Goal: Task Accomplishment & Management: Complete application form

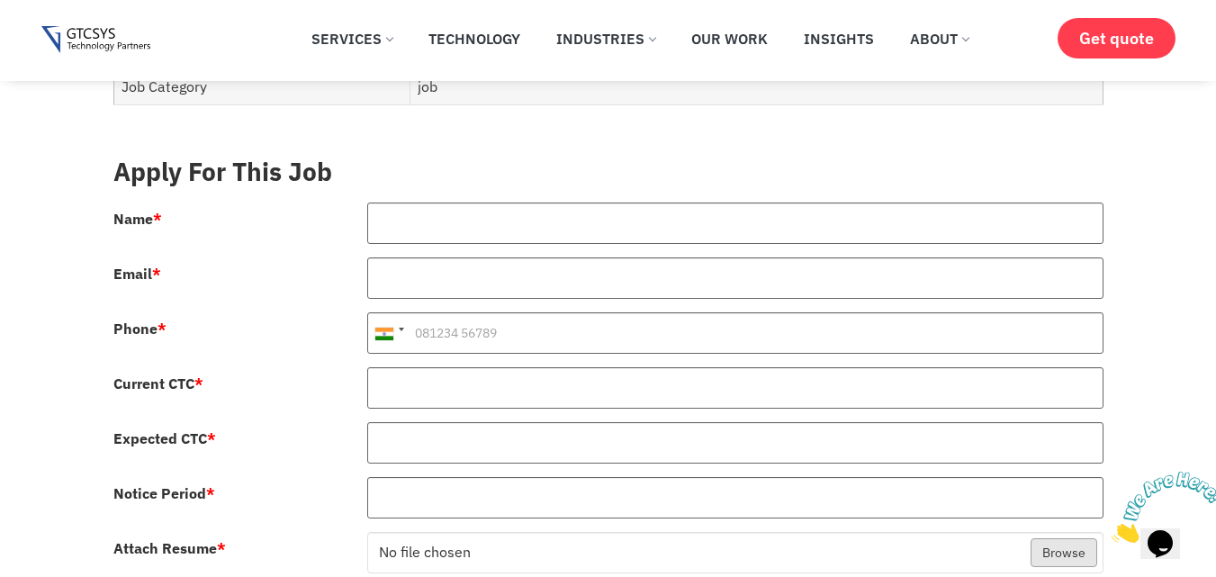
scroll to position [974, 0]
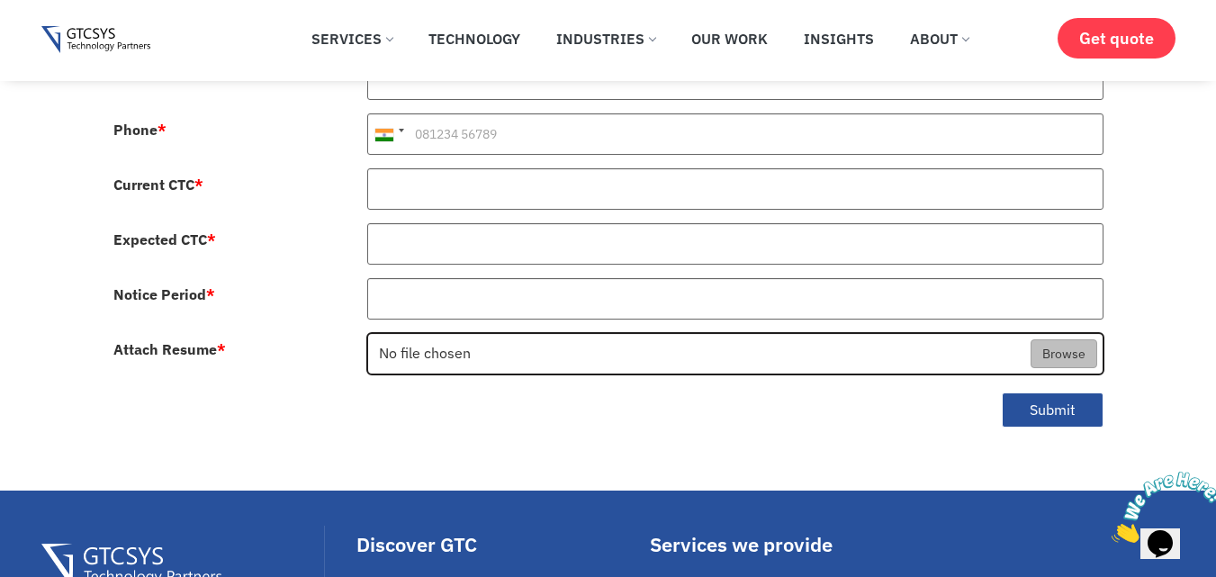
click at [1070, 334] on input "Attach Resume *" at bounding box center [735, 354] width 734 height 41
type input "C:\fakepath\[PERSON_NAME]'s Resume.pdf"
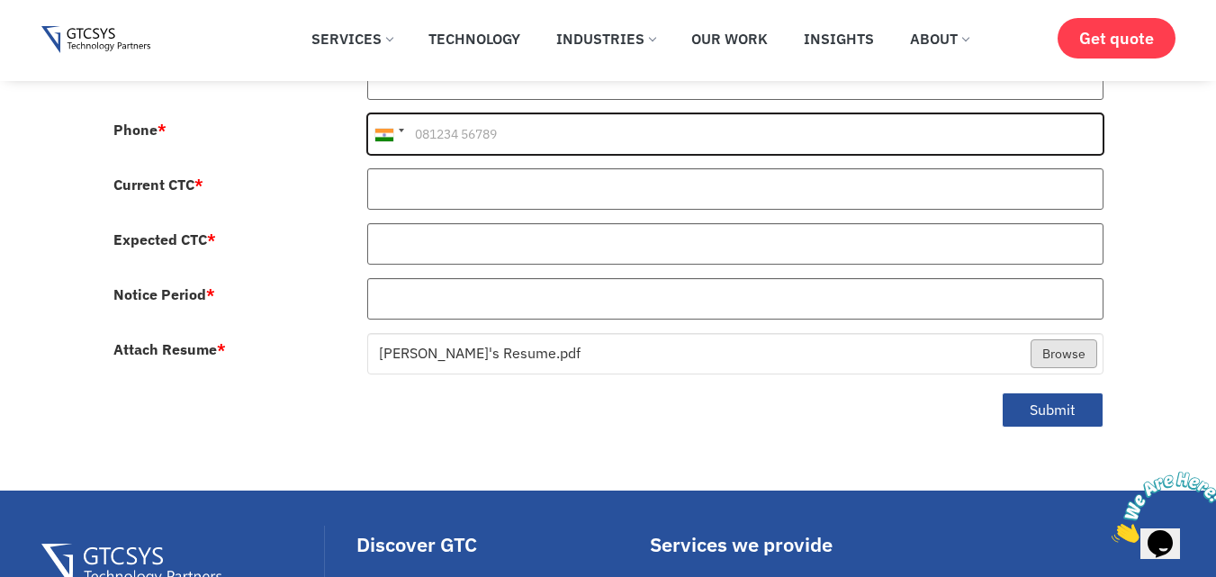
click at [512, 119] on input "Phone *" at bounding box center [735, 133] width 736 height 41
type input "9015122562"
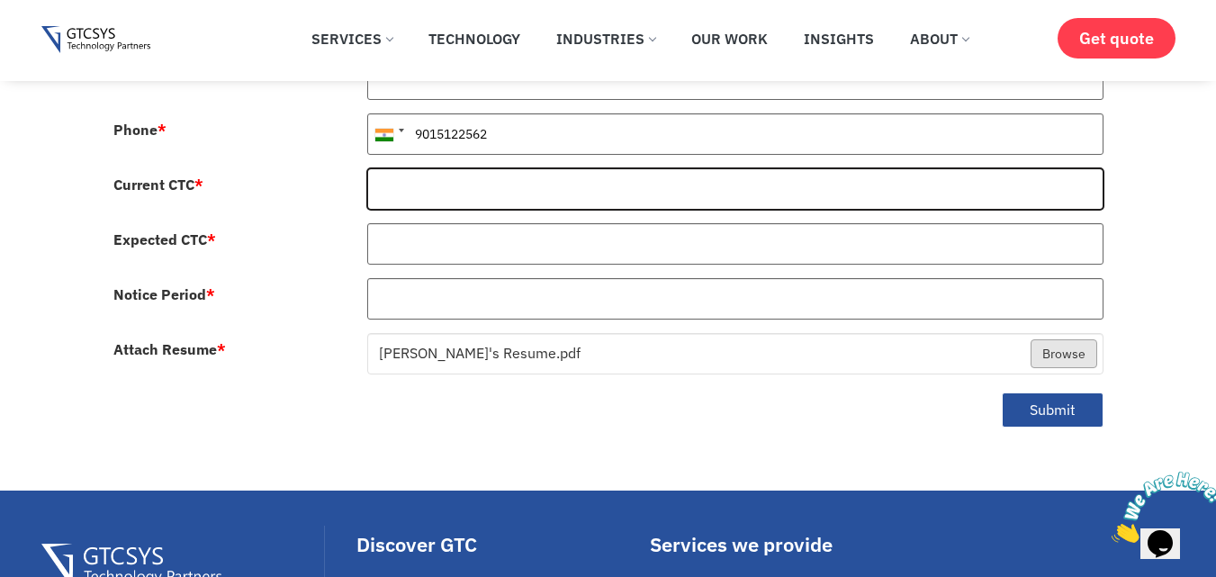
click at [455, 168] on input "Current CTC *" at bounding box center [735, 188] width 736 height 41
type input "28"
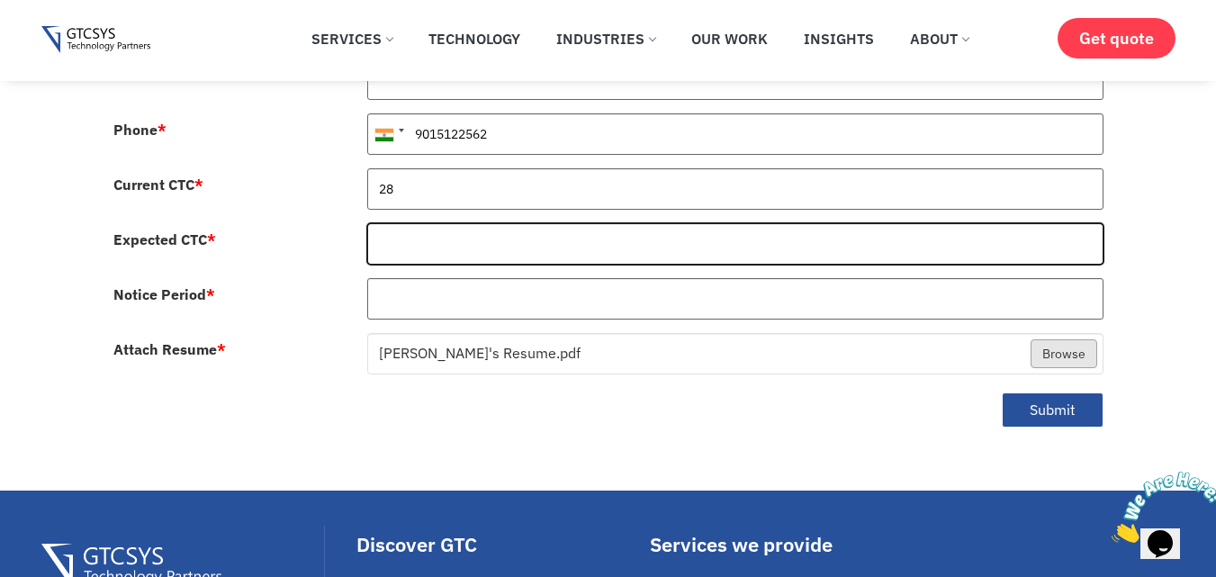
click at [433, 238] on input "Expected CTC *" at bounding box center [735, 243] width 736 height 41
type input "3000000"
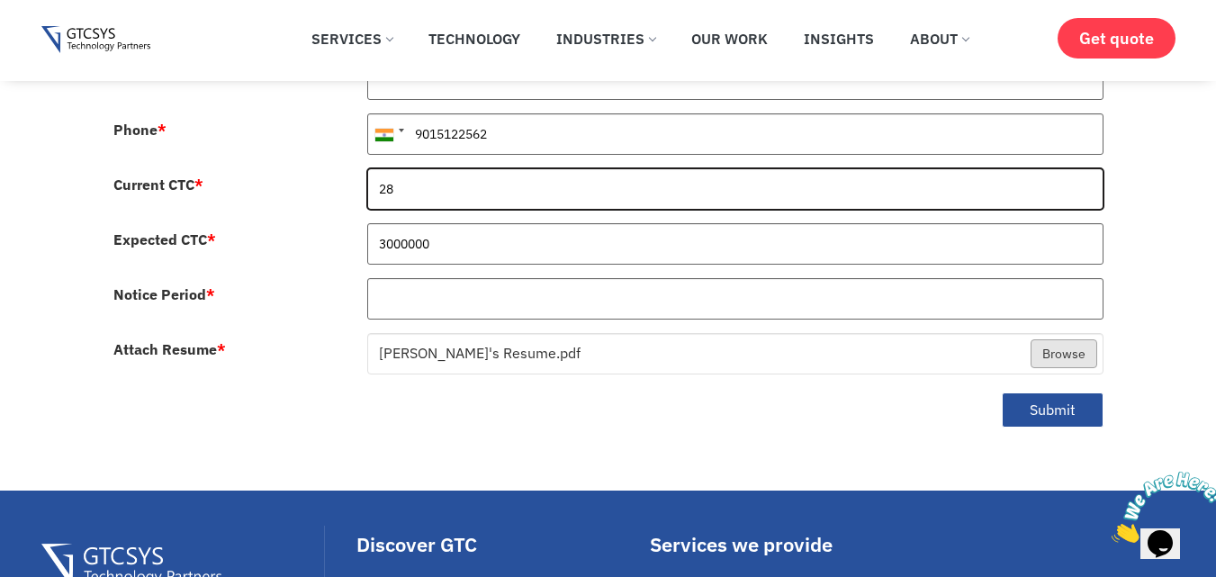
click at [428, 168] on input "28" at bounding box center [735, 188] width 736 height 41
type input "2800000"
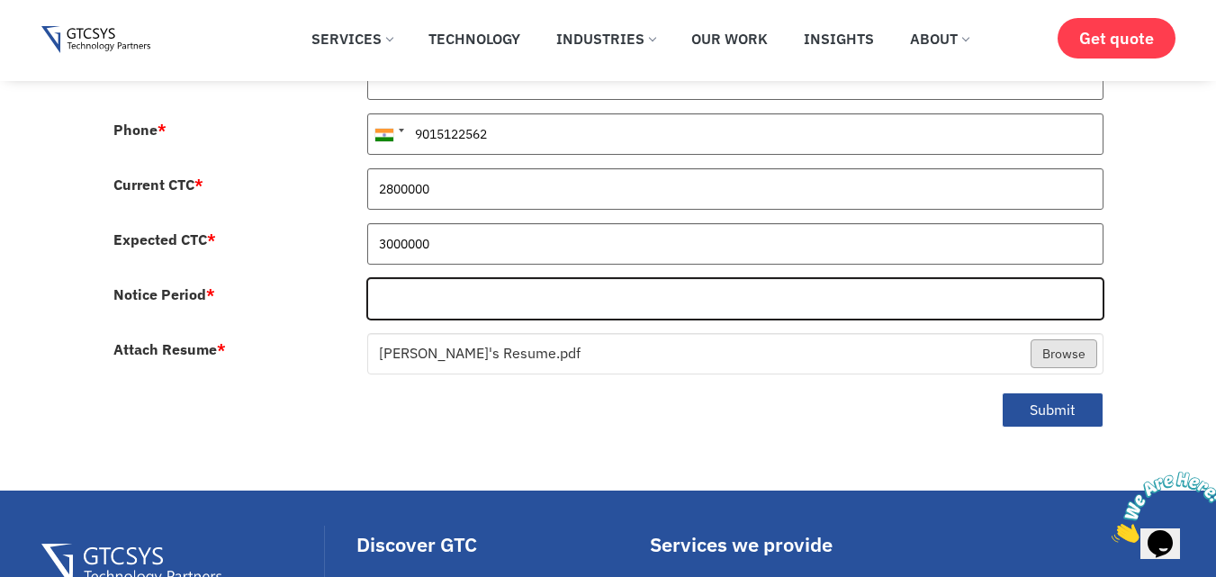
click at [443, 284] on input "Notice Period *" at bounding box center [735, 298] width 736 height 41
type input "0"
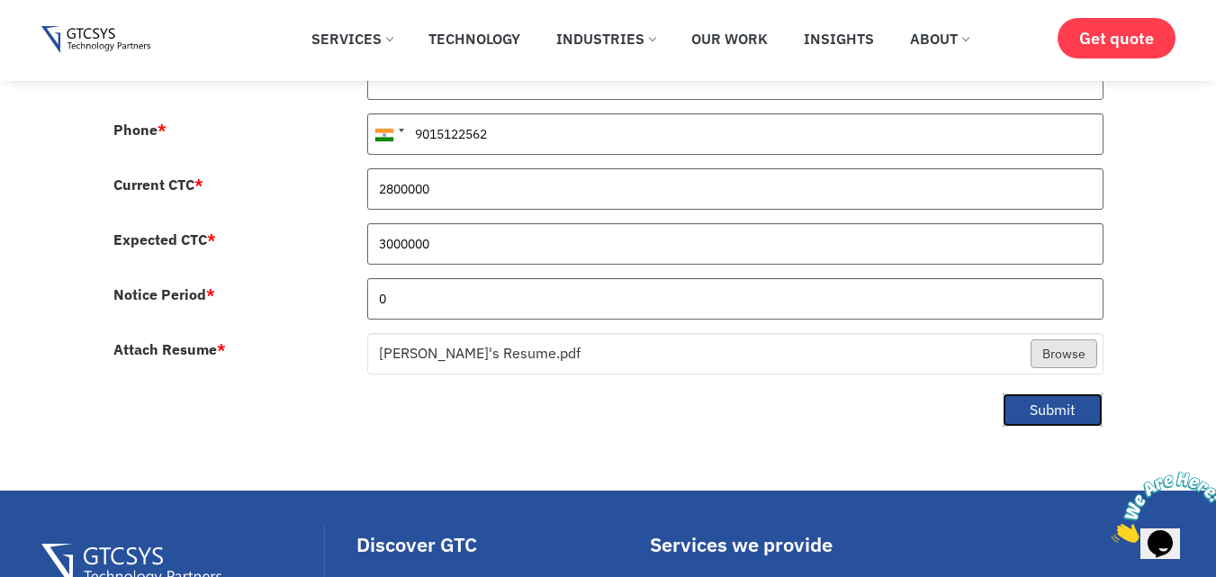
click at [1066, 395] on button "Submit" at bounding box center [1053, 409] width 102 height 35
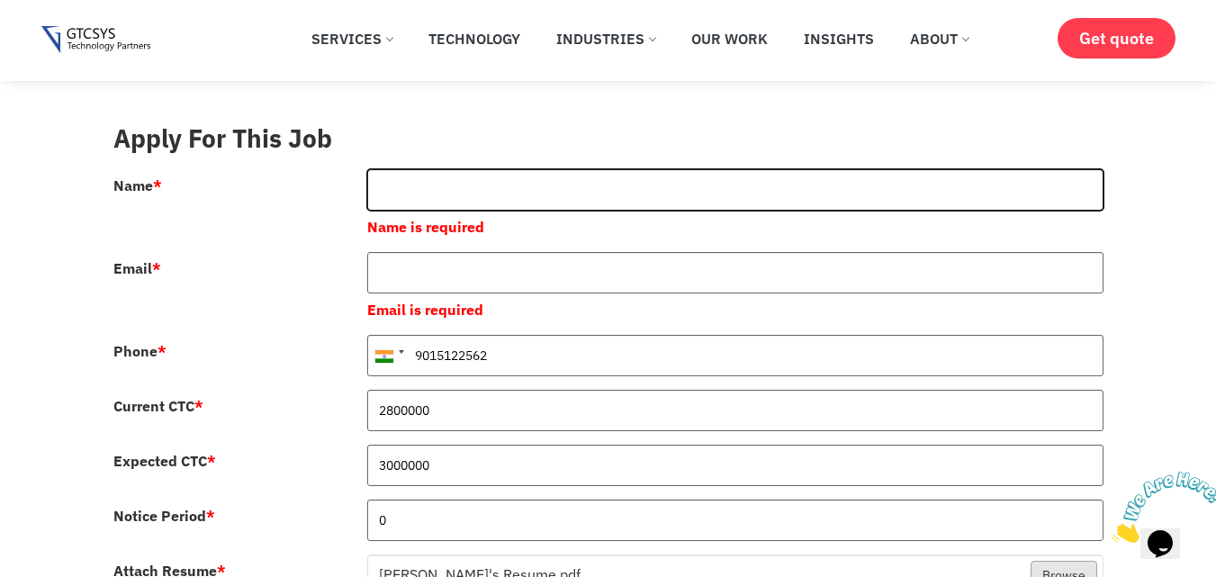
scroll to position [797, 0]
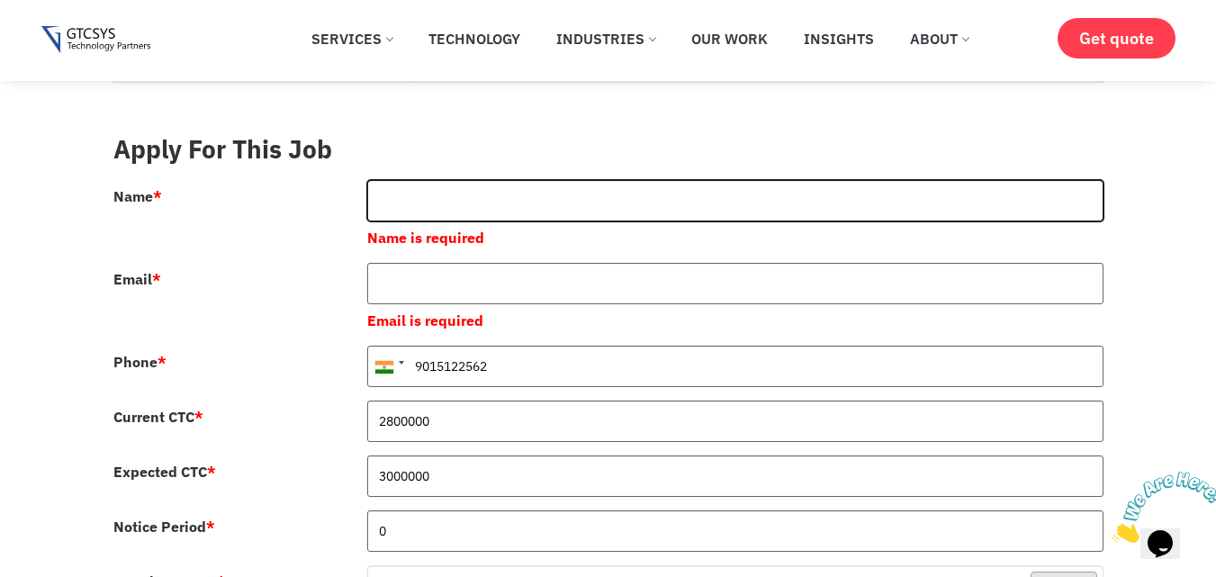
click at [581, 180] on input "Name *" at bounding box center [735, 200] width 736 height 41
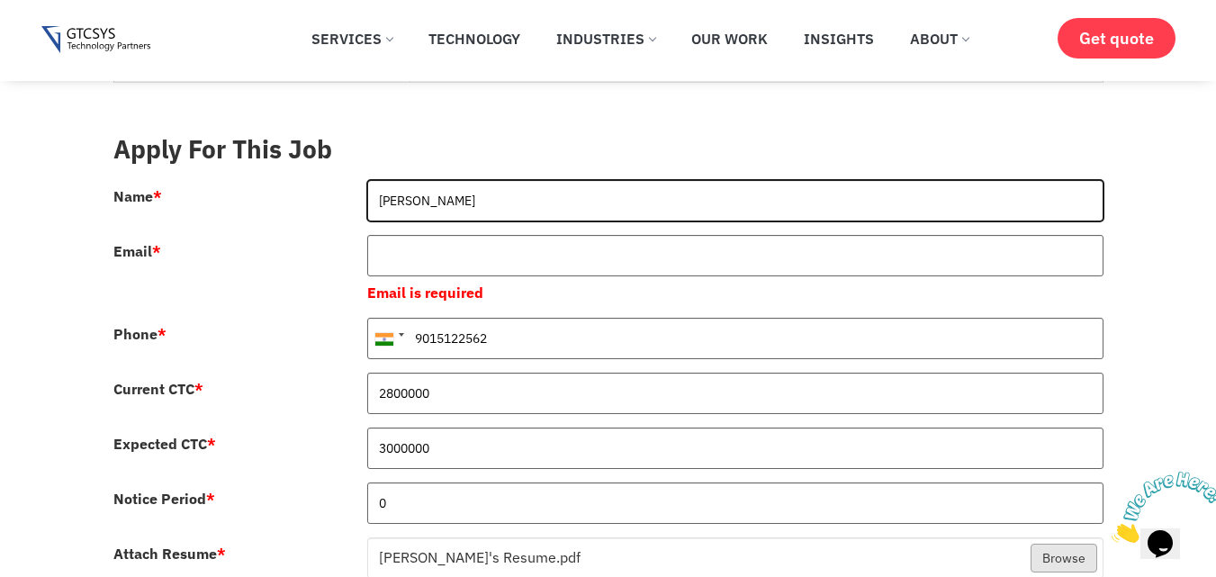
type input "[PERSON_NAME]"
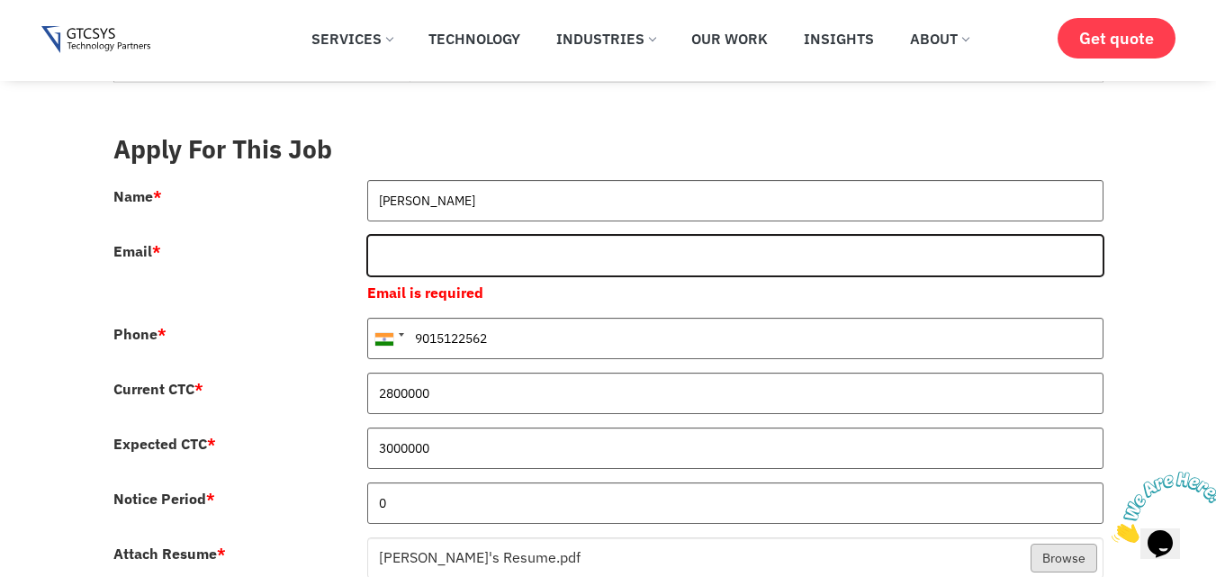
click at [523, 237] on input "Email *" at bounding box center [735, 255] width 736 height 41
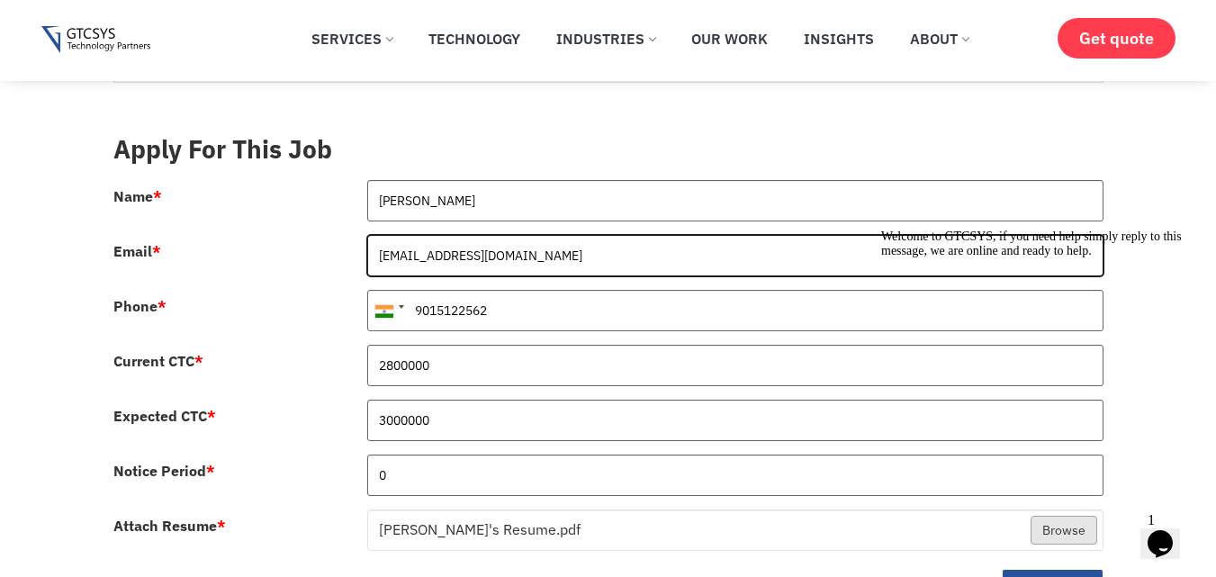
type input "[EMAIL_ADDRESS][DOMAIN_NAME]"
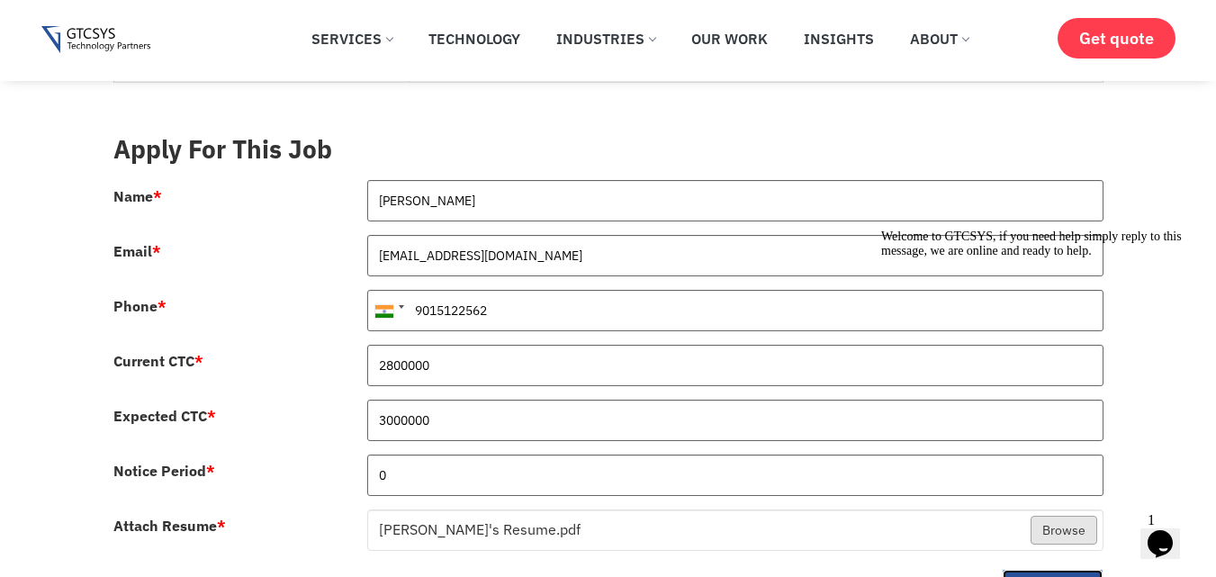
click at [1076, 569] on button "Submit" at bounding box center [1053, 586] width 102 height 35
